Goal: Book appointment/travel/reservation

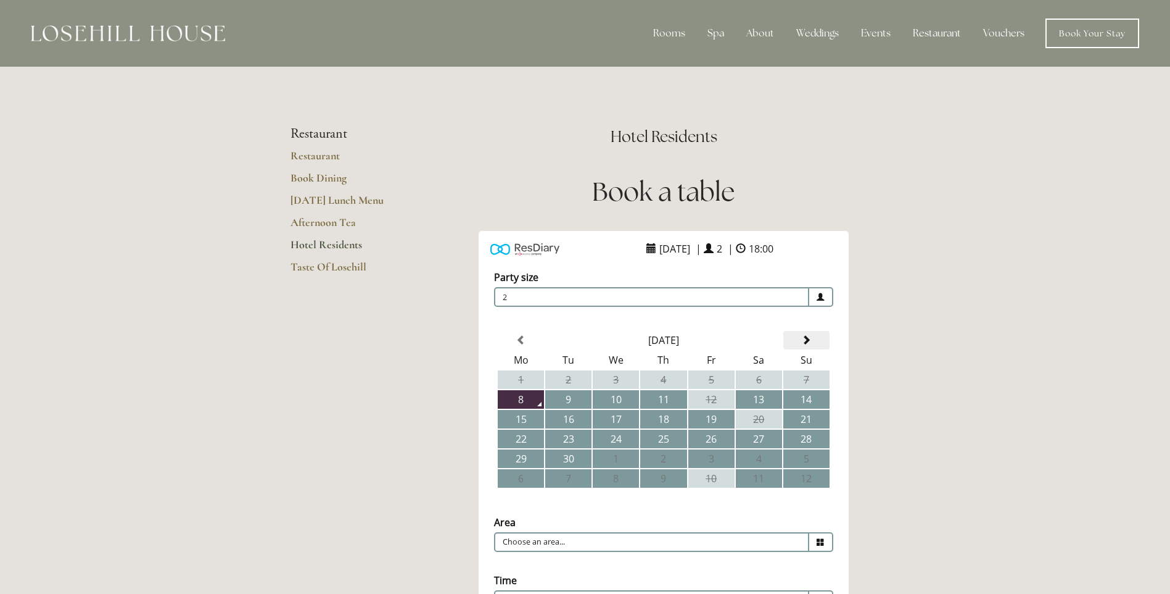
click at [802, 335] on span at bounding box center [807, 340] width 10 height 10
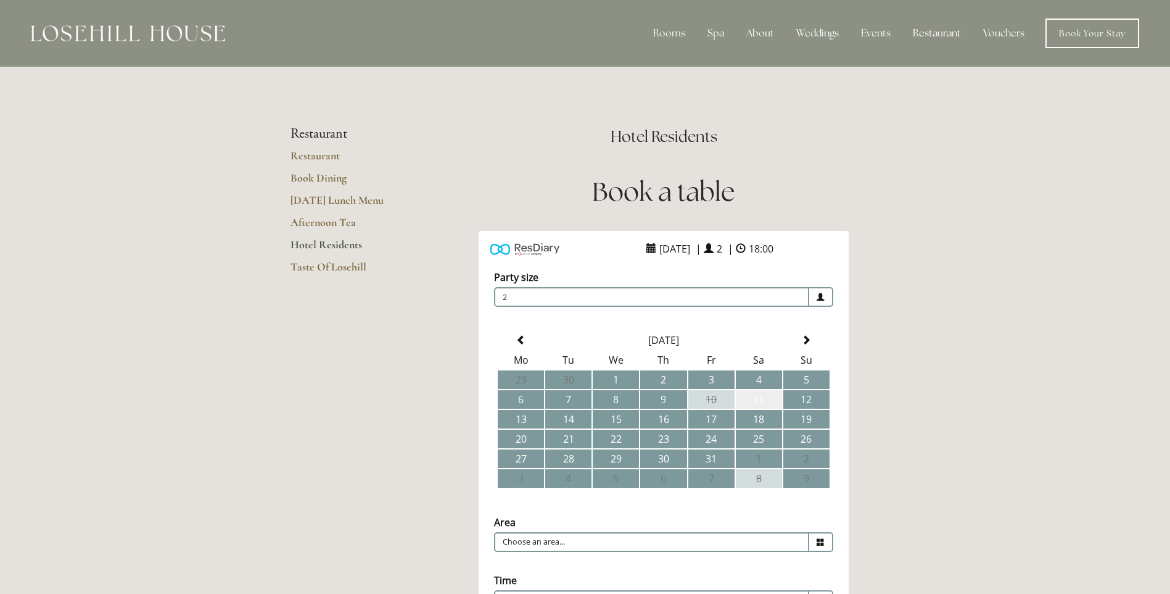
click at [761, 402] on td "11" at bounding box center [759, 399] width 46 height 19
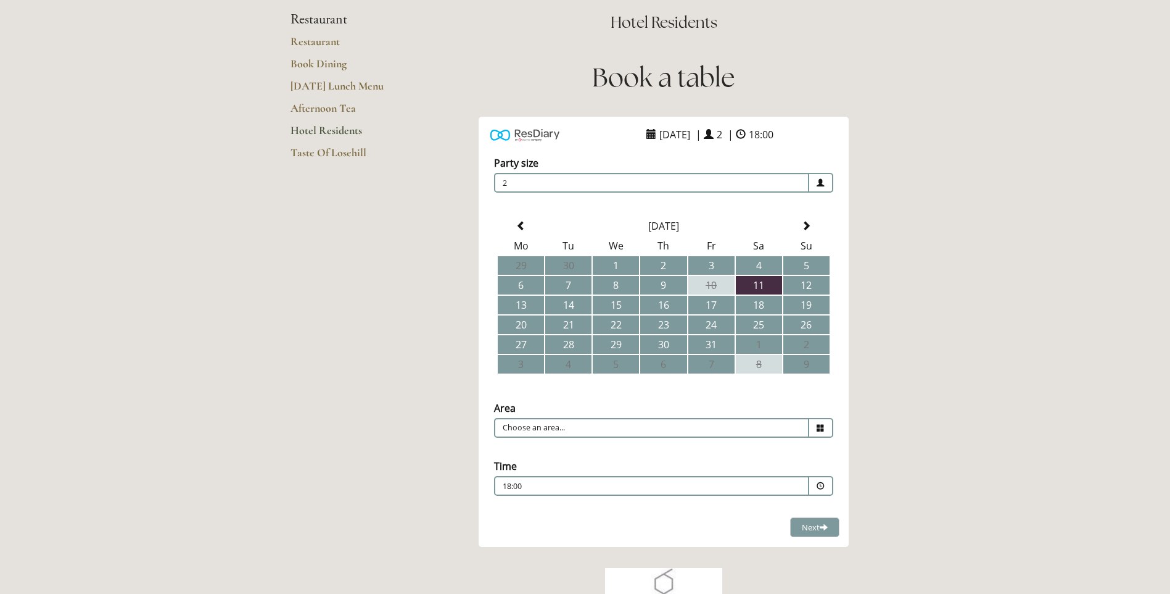
scroll to position [123, 0]
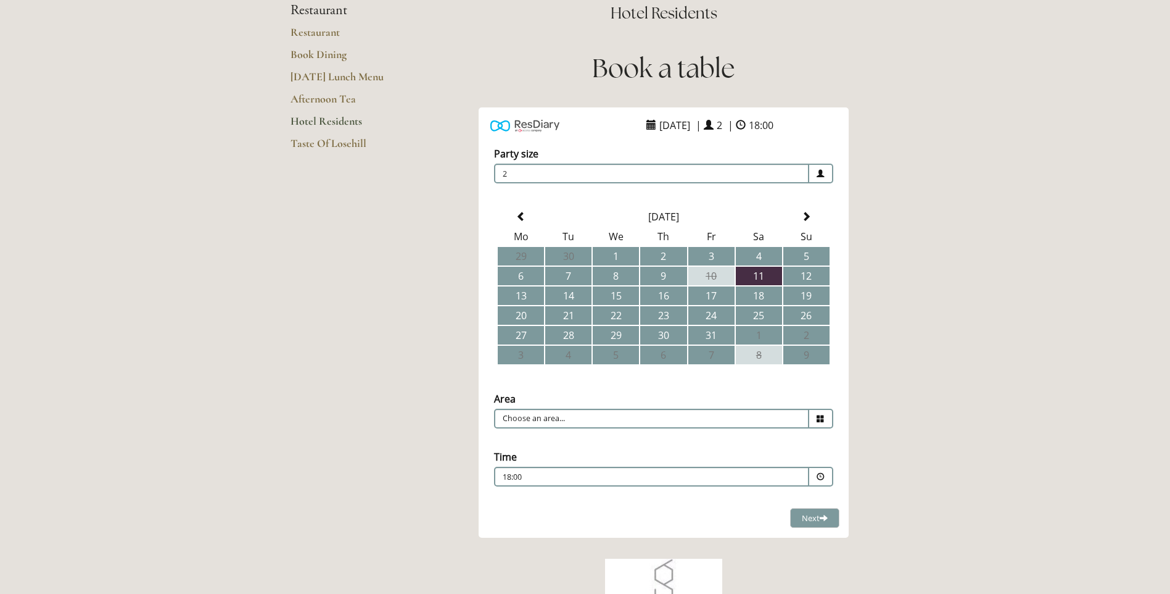
click at [814, 420] on span at bounding box center [822, 418] width 24 height 20
click at [672, 438] on li "Restaurant" at bounding box center [659, 437] width 328 height 17
type input "Restaurant"
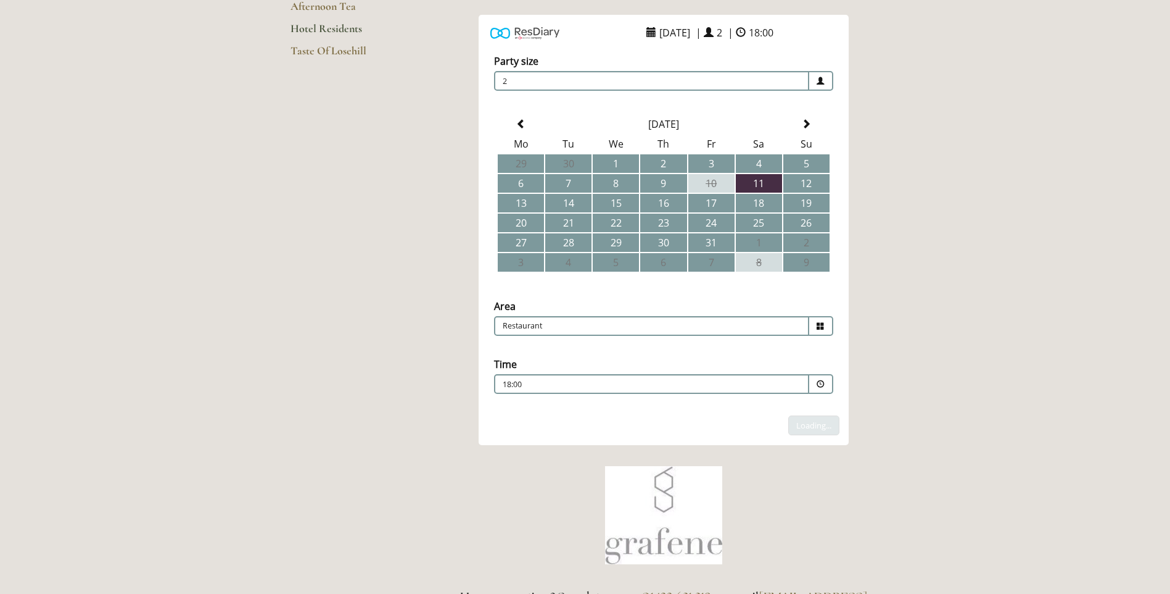
scroll to position [247, 0]
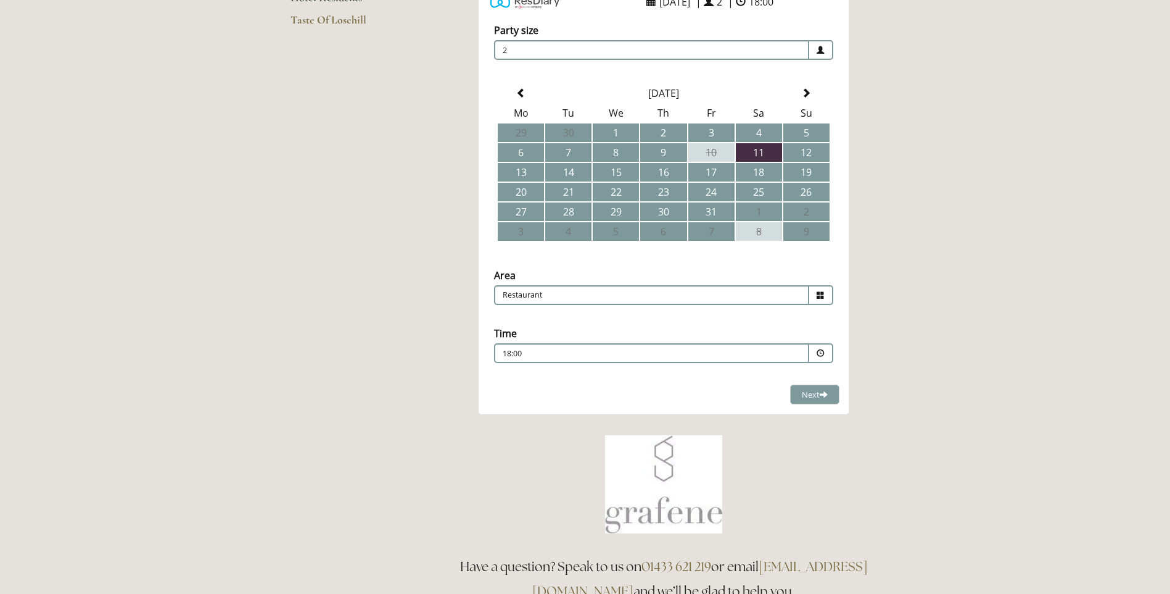
click at [823, 351] on span at bounding box center [821, 353] width 8 height 8
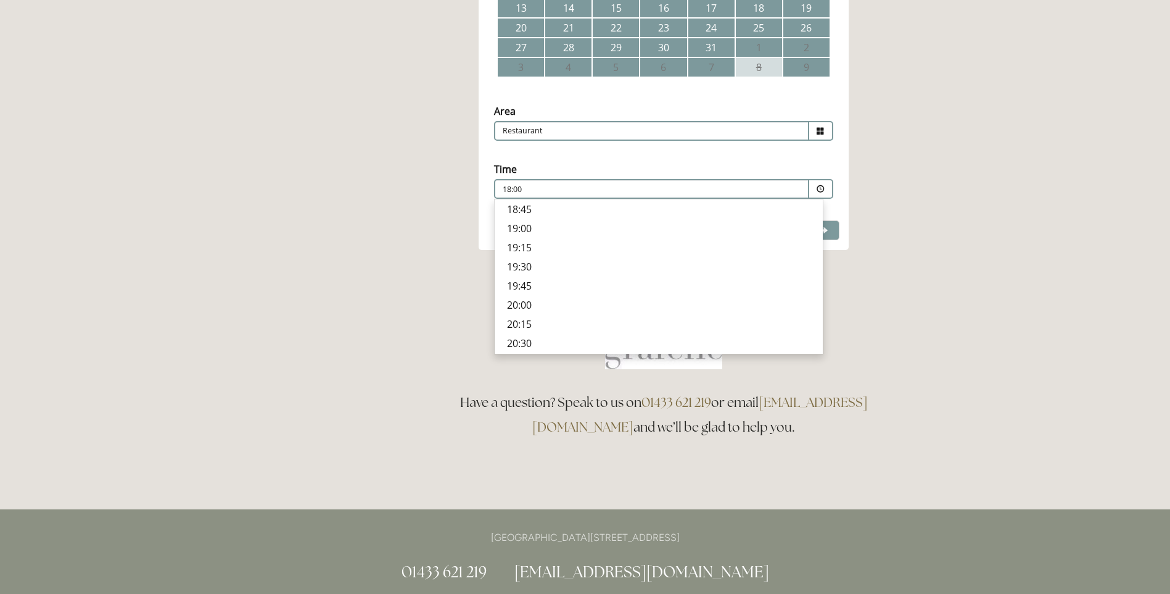
scroll to position [432, 0]
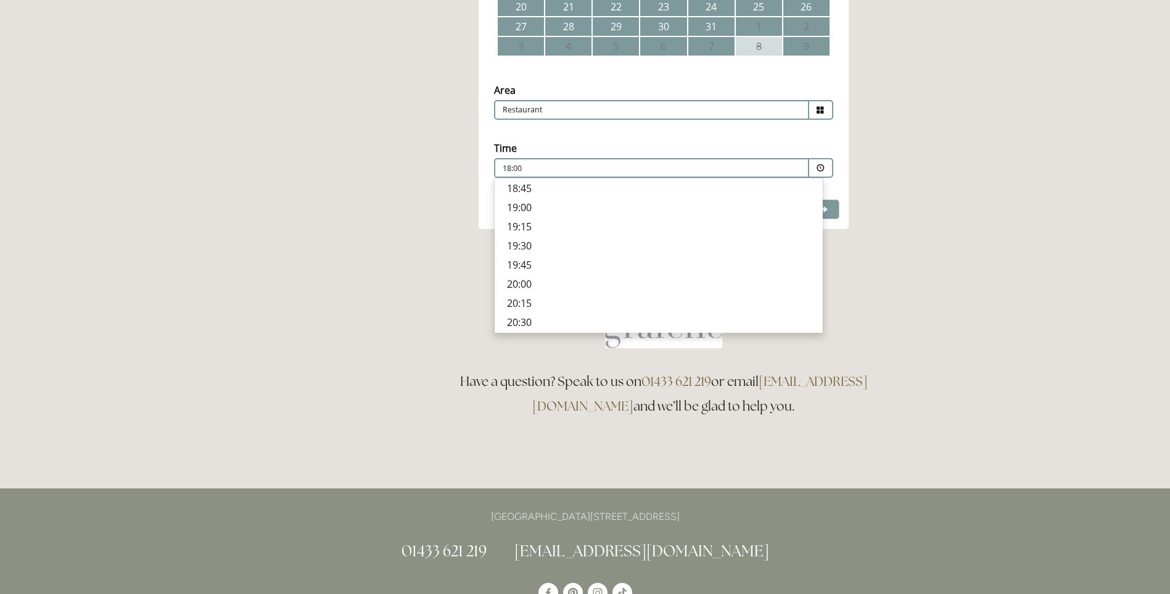
click at [518, 323] on p "20:30" at bounding box center [659, 322] width 304 height 14
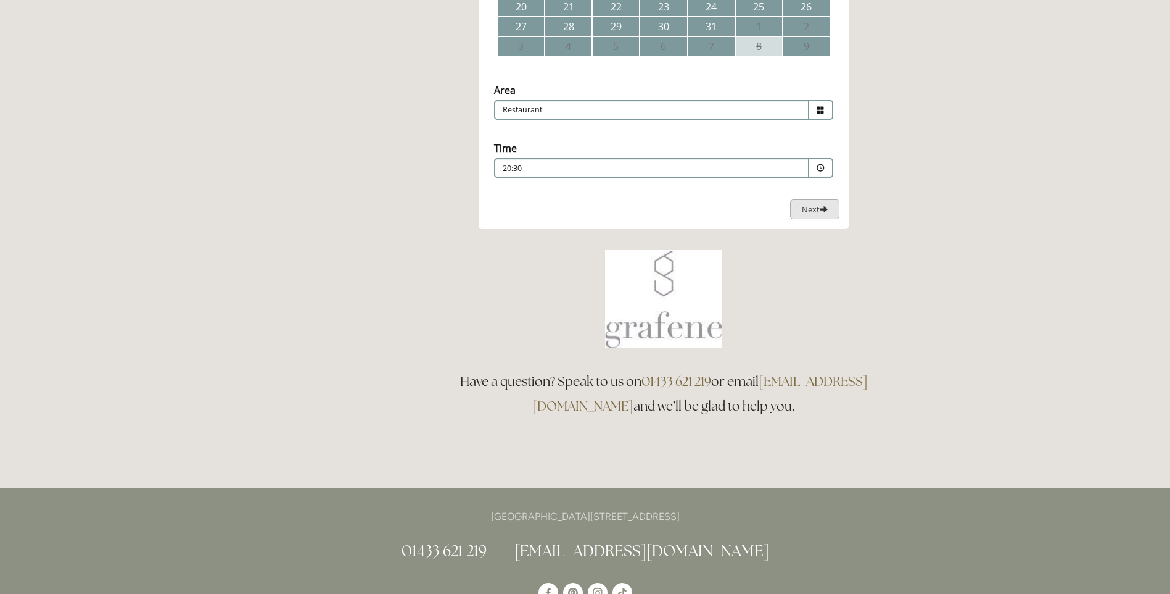
click at [821, 216] on button "Next Loading..." at bounding box center [814, 209] width 49 height 20
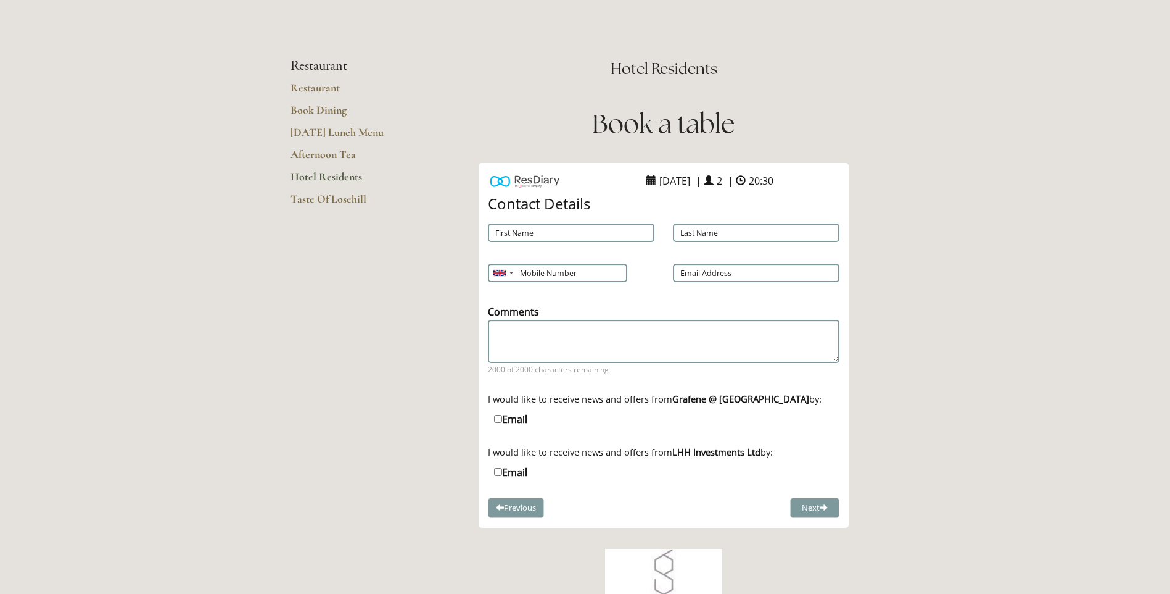
scroll to position [58, 0]
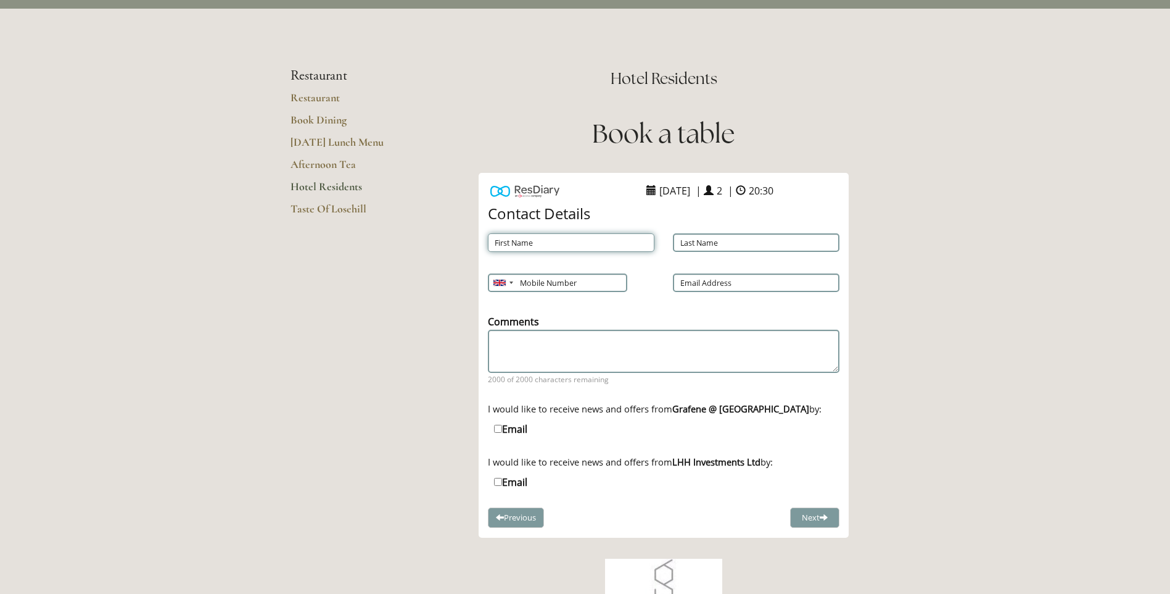
click at [592, 247] on input "First Name" at bounding box center [571, 242] width 167 height 19
type input "Catherine"
click at [706, 244] on input "Last Name" at bounding box center [756, 242] width 167 height 19
type input "Clay"
click at [703, 282] on input "Email Address" at bounding box center [756, 282] width 167 height 19
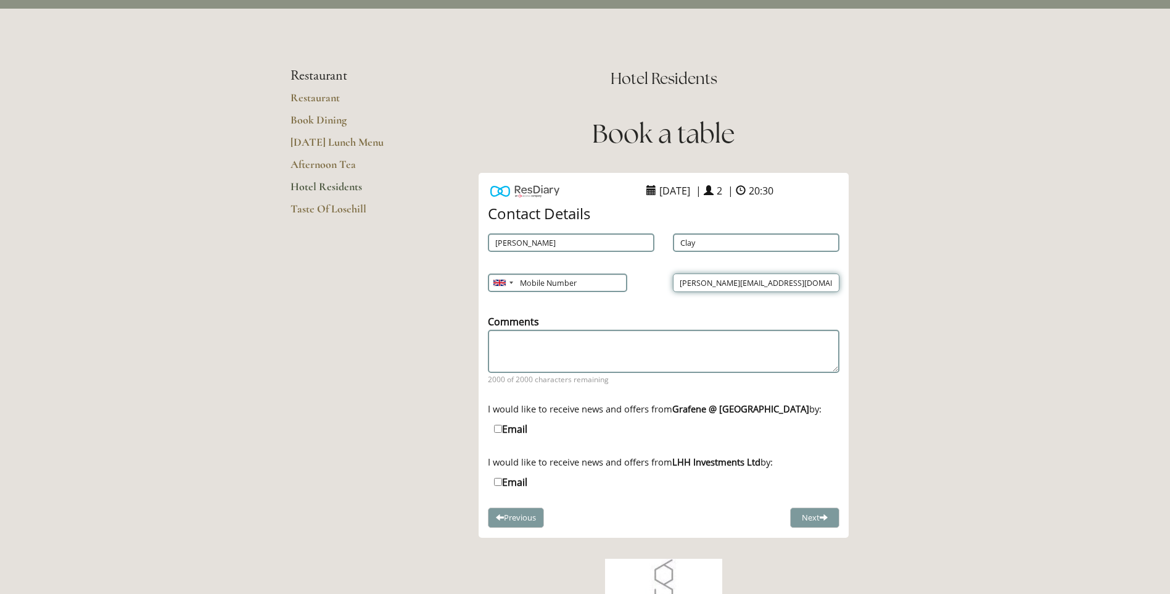
type input "catherine.clay2@nhs.net"
click at [581, 278] on input "Mobile Number" at bounding box center [557, 282] width 138 height 19
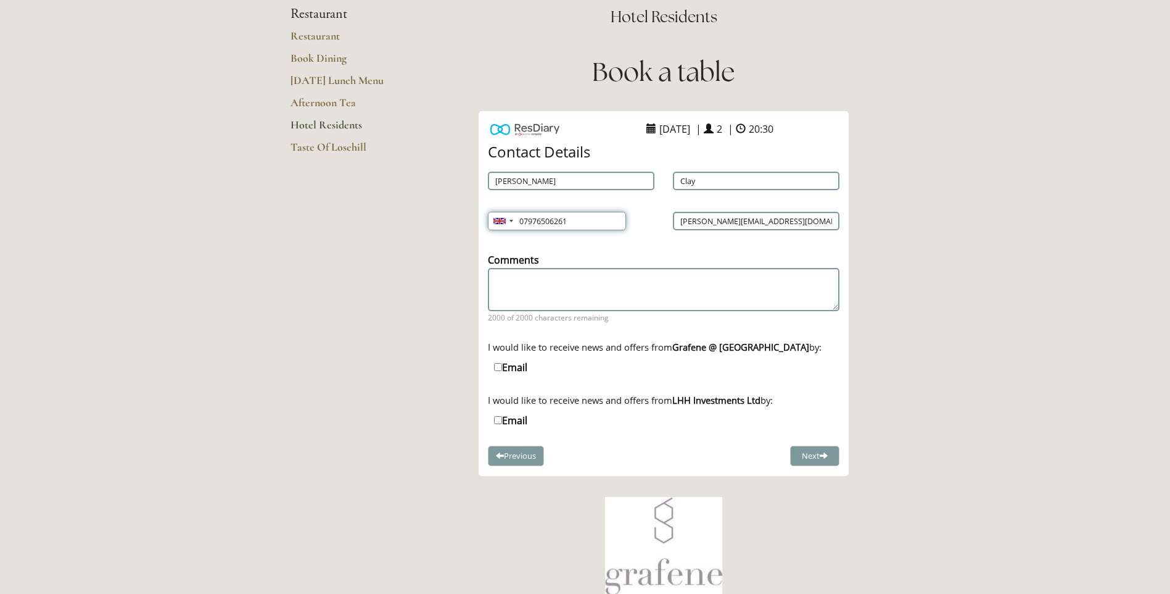
type input "07976506261"
click at [565, 290] on textarea "Comments" at bounding box center [664, 289] width 352 height 42
type textarea "To celebrate a 50th Birthday"
click at [799, 455] on button "Next" at bounding box center [814, 455] width 49 height 20
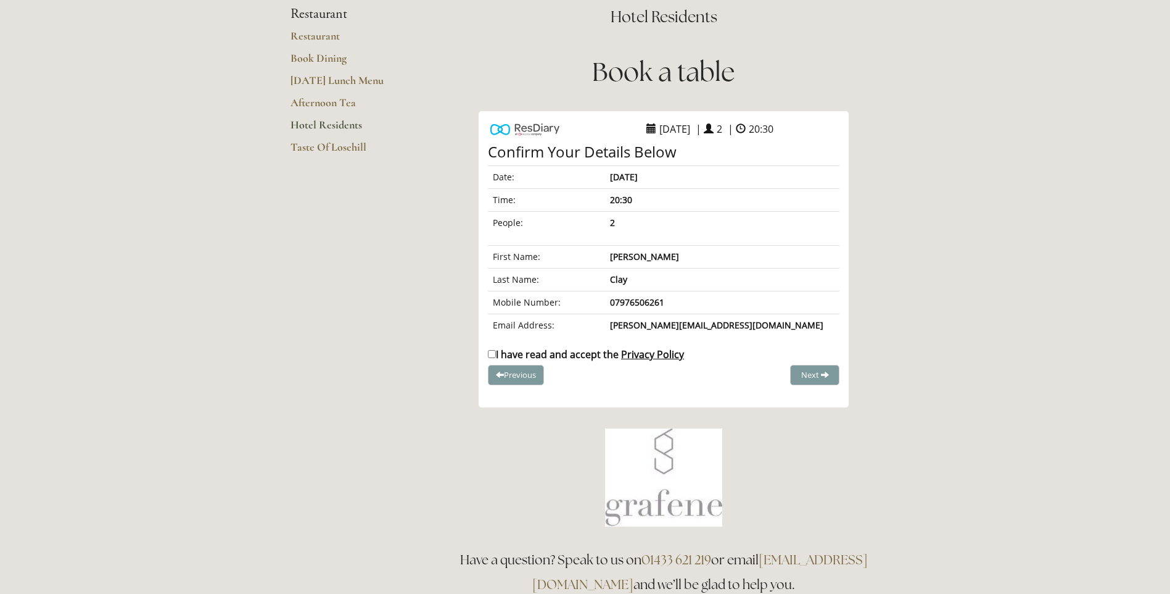
click at [494, 354] on input "I have read and accept the Privacy Policy" at bounding box center [492, 354] width 8 height 8
checkbox input "true"
click at [768, 373] on span "Complete Booking" at bounding box center [788, 374] width 68 height 11
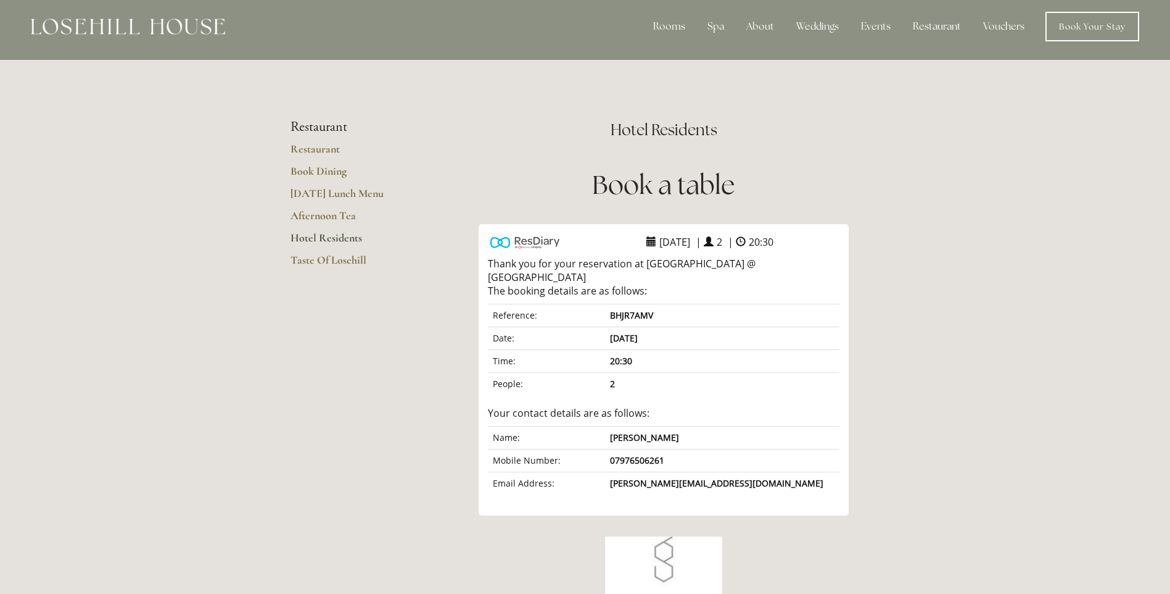
scroll to position [0, 0]
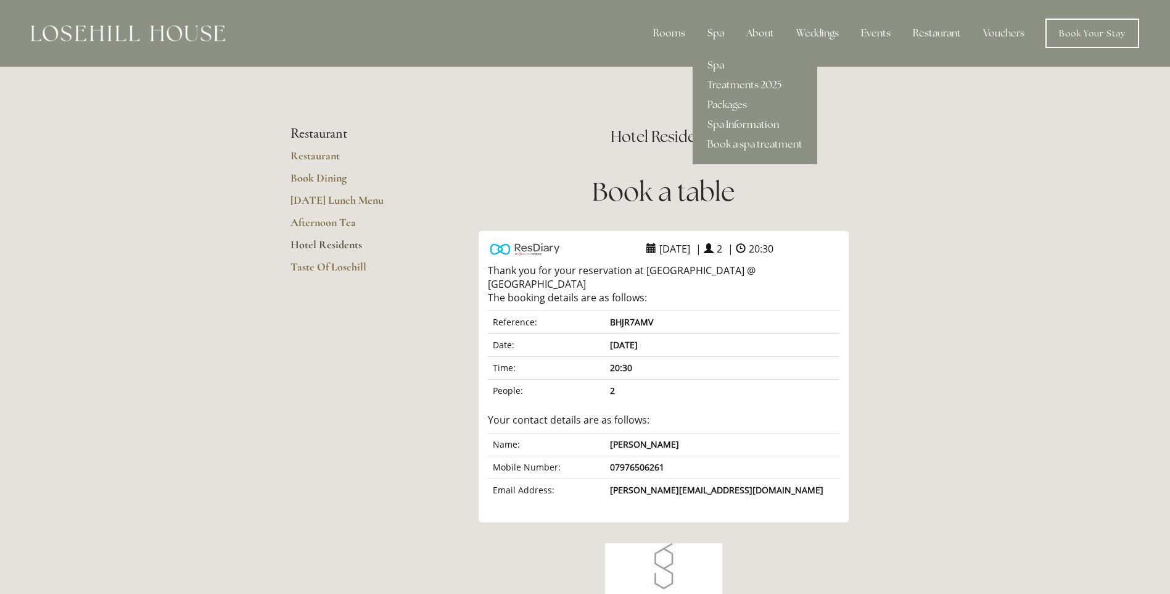
click at [723, 37] on div "Spa" at bounding box center [716, 33] width 36 height 25
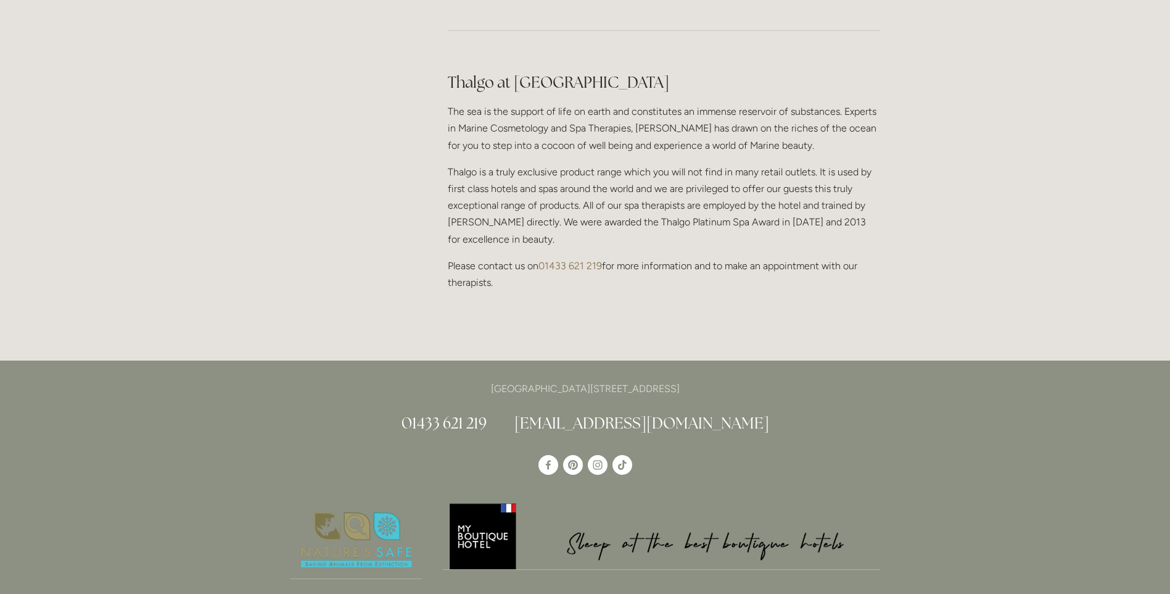
scroll to position [1172, 0]
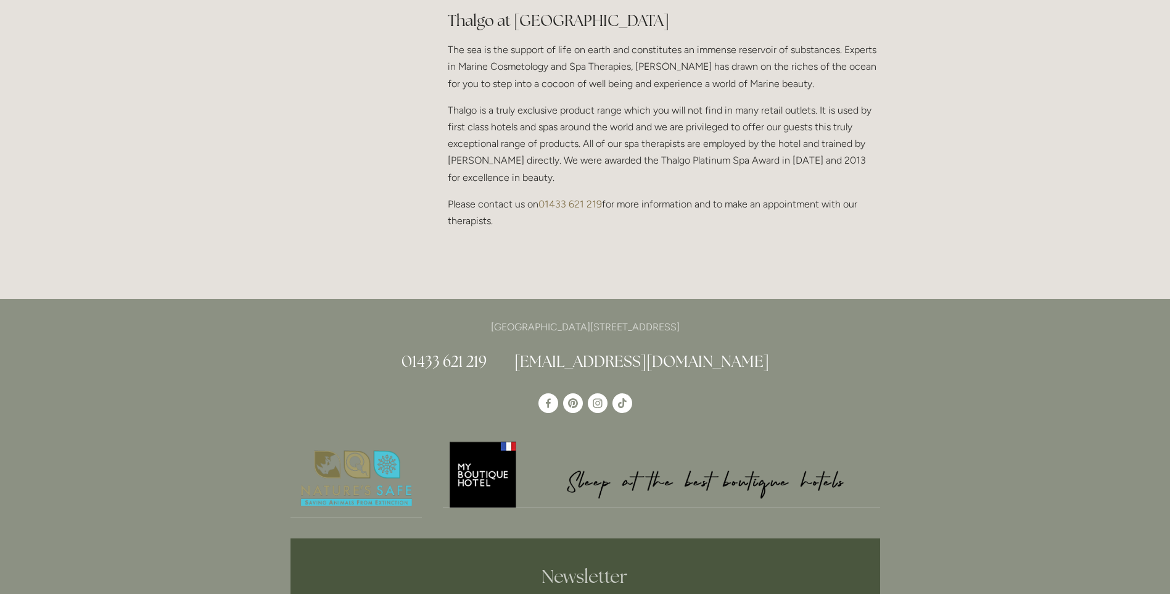
click at [699, 351] on link "[EMAIL_ADDRESS][DOMAIN_NAME]" at bounding box center [642, 361] width 255 height 20
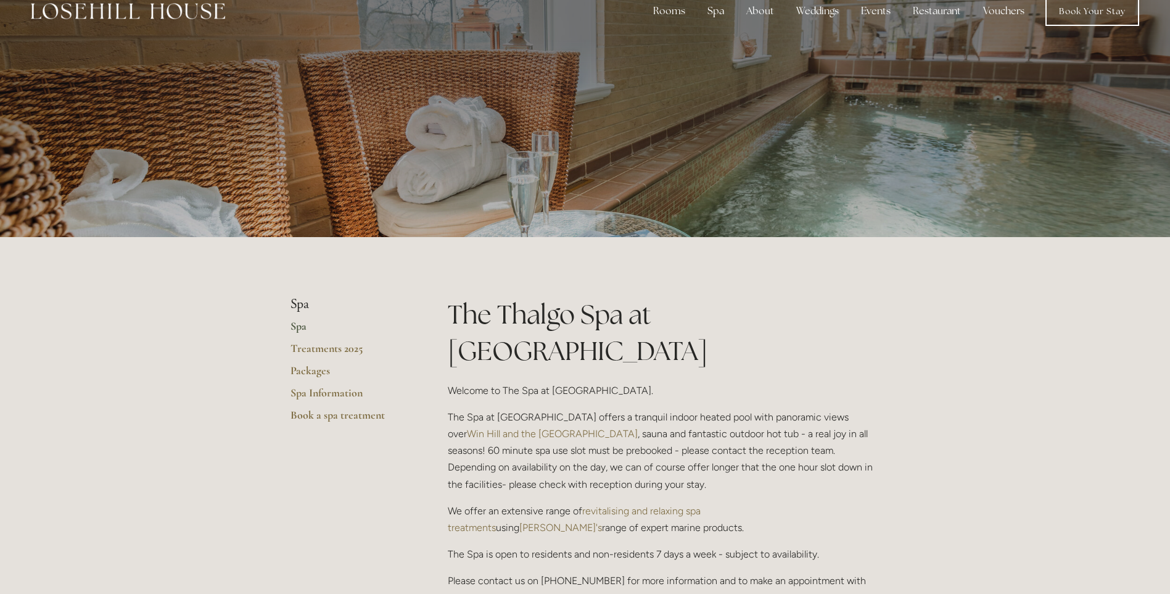
scroll to position [62, 0]
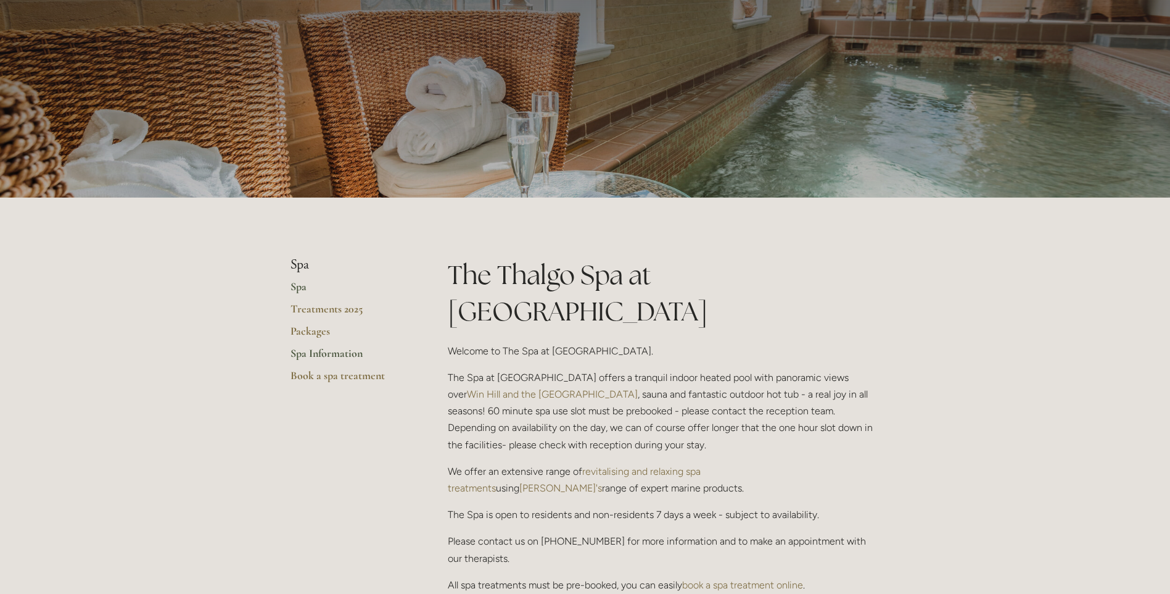
click at [353, 353] on link "Spa Information" at bounding box center [350, 357] width 118 height 22
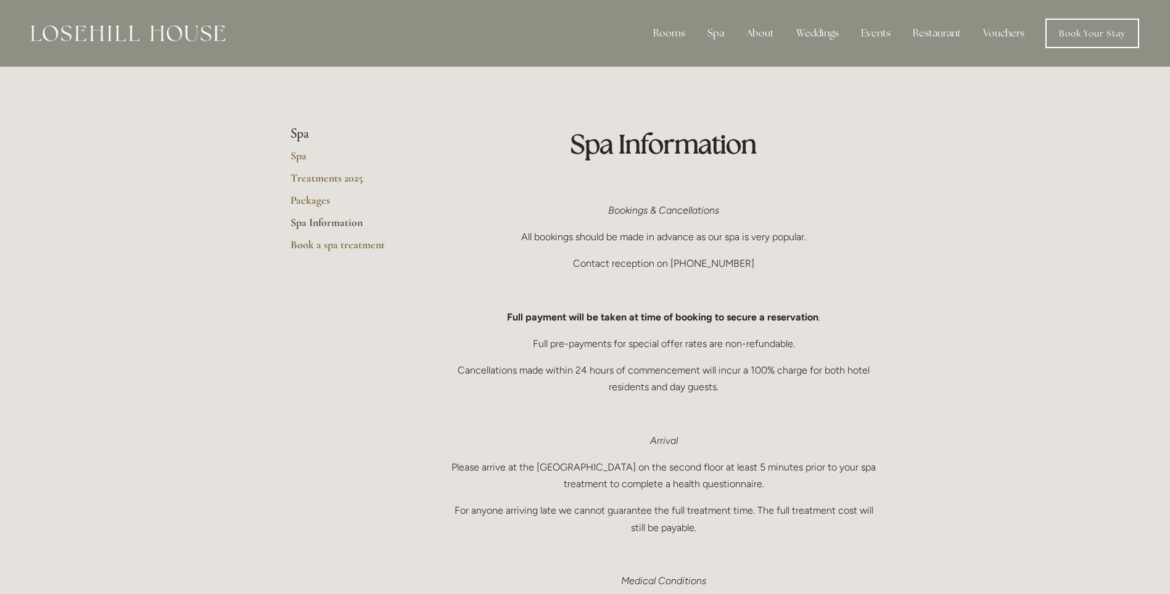
click at [349, 223] on link "Spa Information" at bounding box center [350, 226] width 118 height 22
click at [351, 218] on link "Spa Information" at bounding box center [350, 226] width 118 height 22
click at [1001, 31] on link "Vouchers" at bounding box center [1004, 33] width 61 height 25
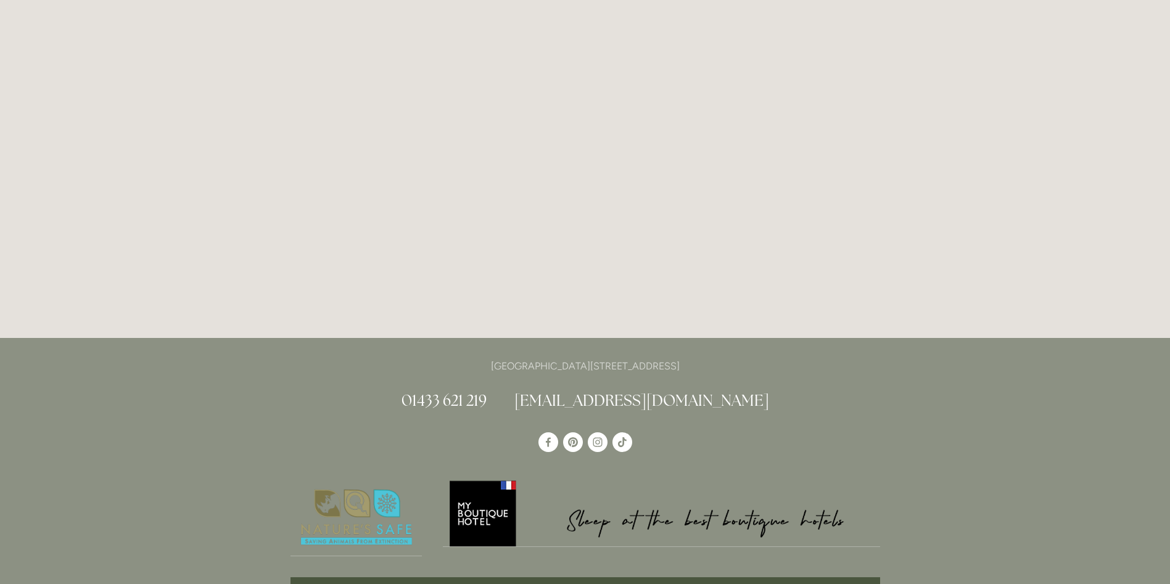
scroll to position [1926, 0]
